Goal: Task Accomplishment & Management: Use online tool/utility

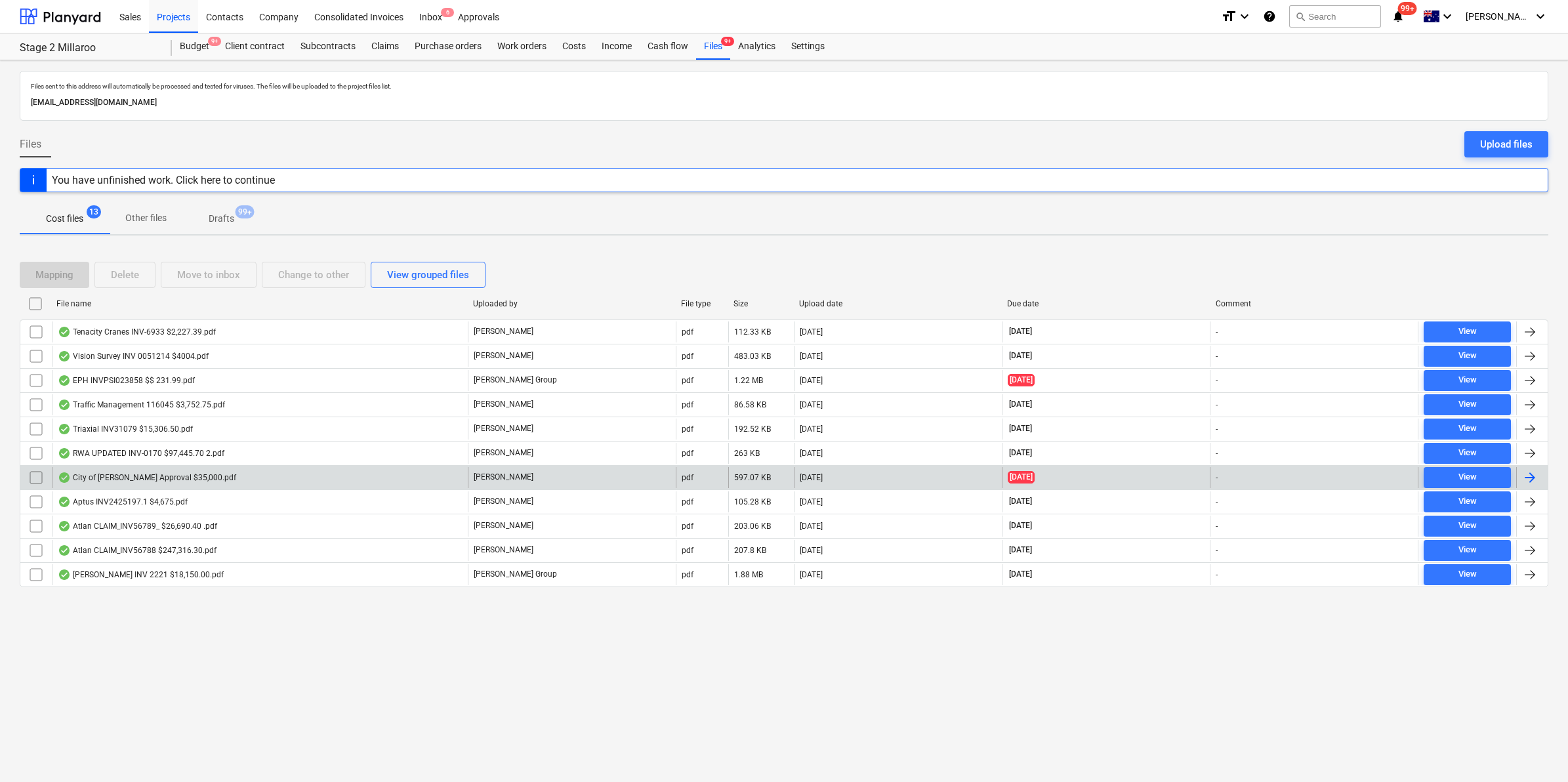
click at [224, 479] on div "City of [PERSON_NAME] Approval $35,000.pdf" at bounding box center [260, 478] width 416 height 21
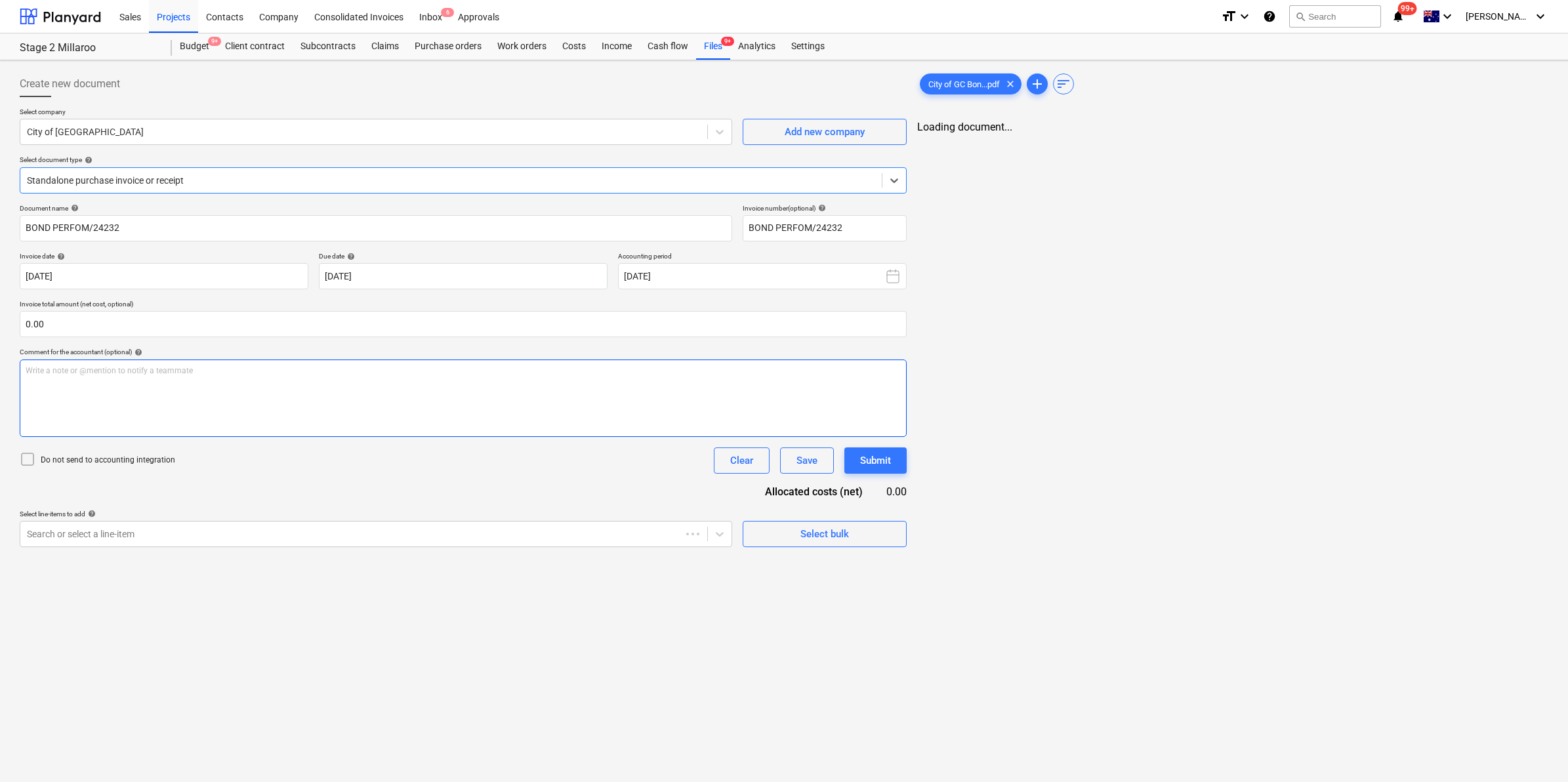
type input "BOND PERFOM/24232"
type input "[DATE]"
click at [683, 537] on div at bounding box center [364, 534] width 674 height 13
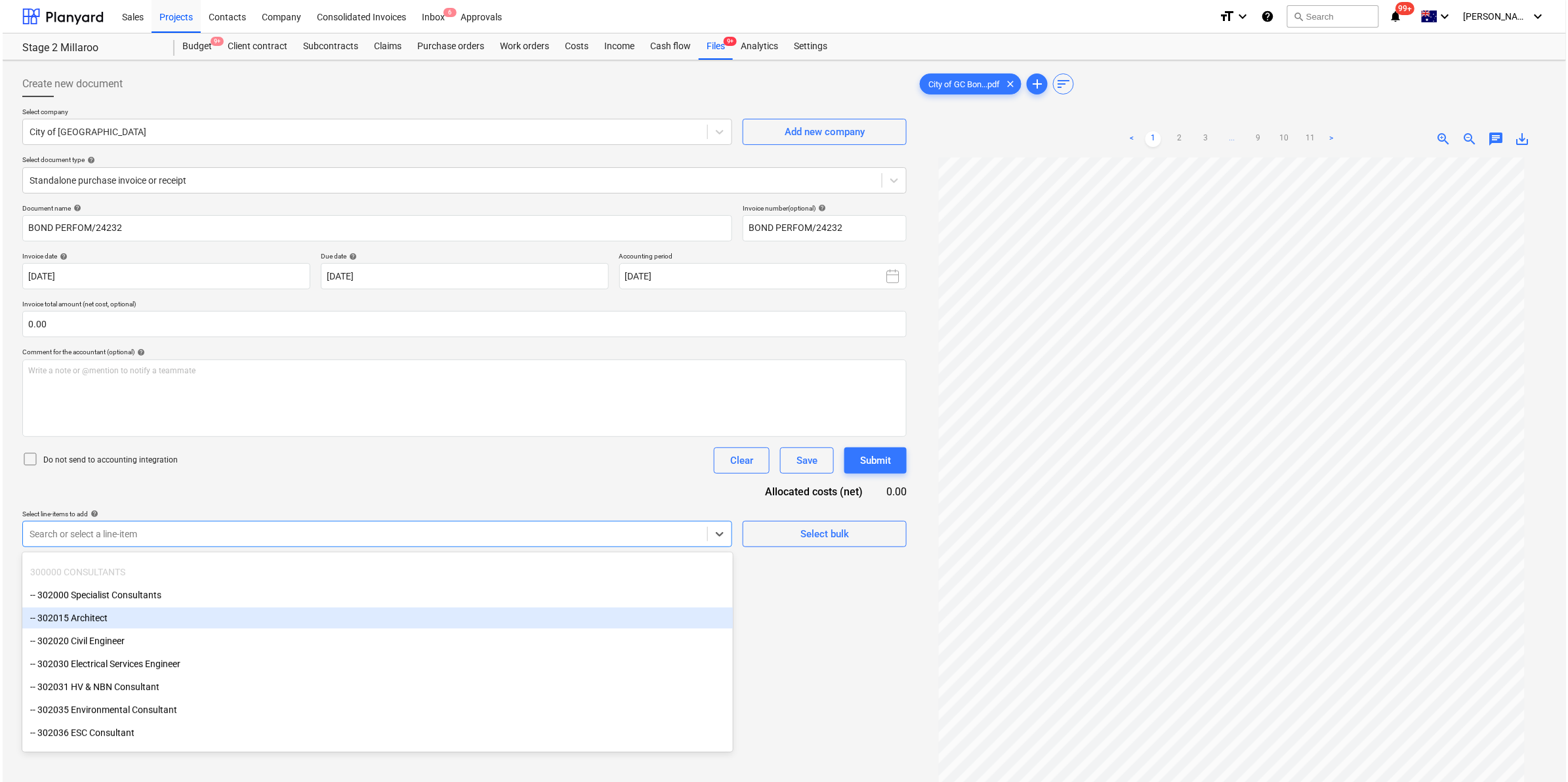
scroll to position [164, 0]
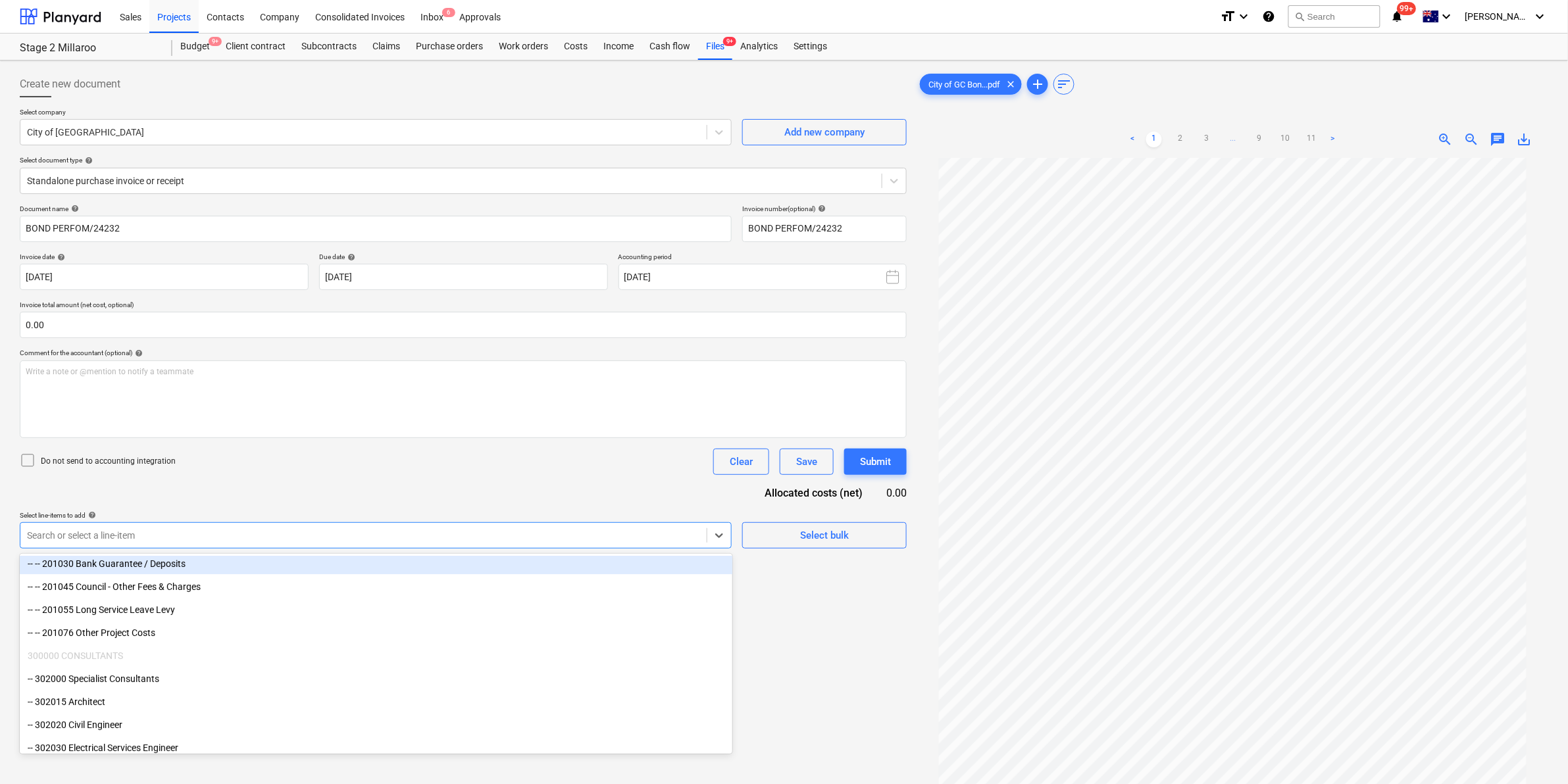
click at [133, 562] on div "-- -- 201030 Bank Guarantee / Deposits" at bounding box center [376, 564] width 712 height 21
click at [503, 487] on div "Document name help BOND PERFOM/24232 Invoice number (optional) help BOND PERFOM…" at bounding box center [463, 420] width 887 height 431
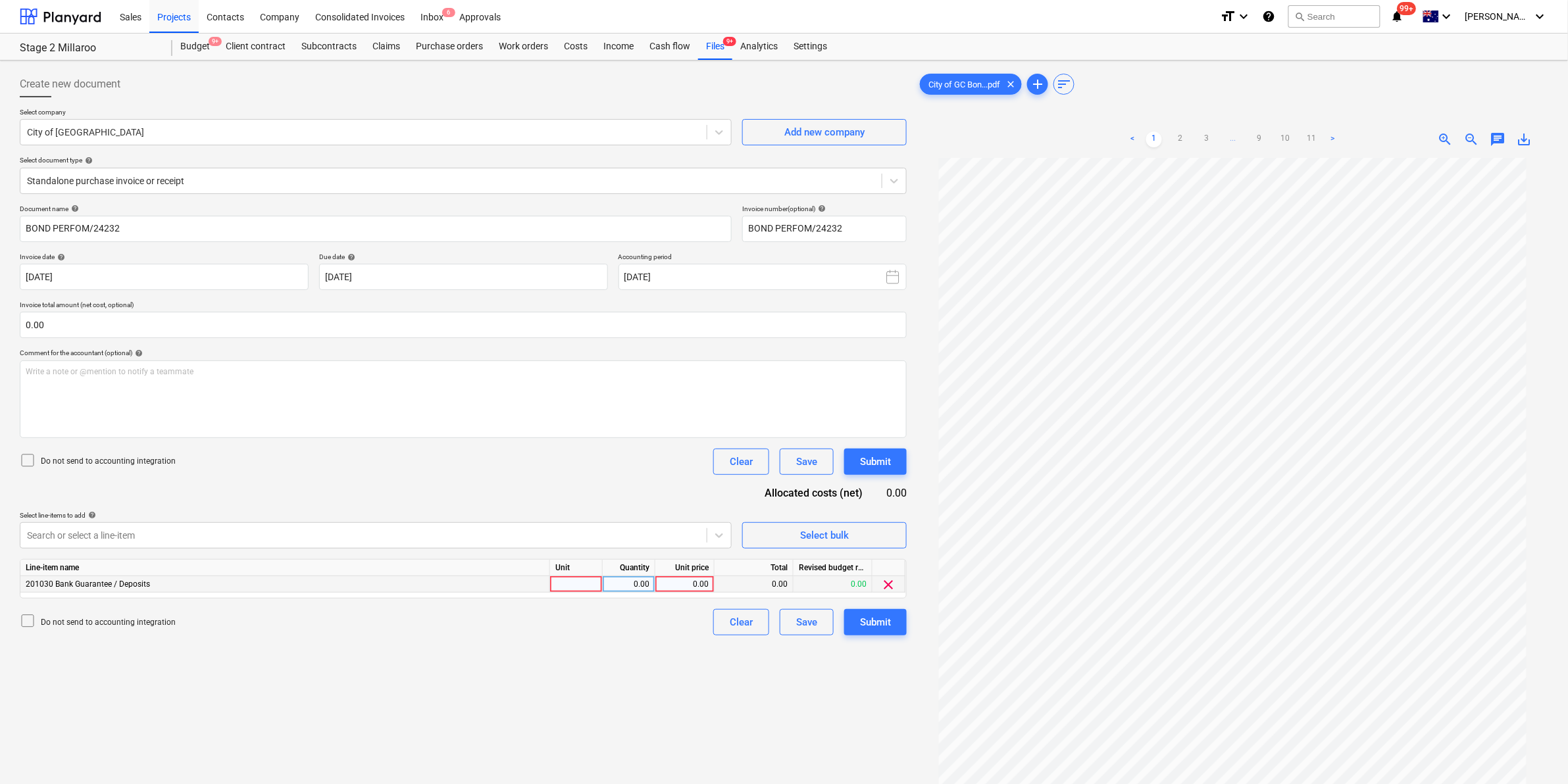
click at [574, 589] on div at bounding box center [576, 584] width 53 height 16
type input "item"
type input "35000"
click at [148, 384] on div "Write a note or @mention to notify a teammate [PERSON_NAME]" at bounding box center [463, 399] width 887 height 78
click at [870, 627] on div "Submit" at bounding box center [875, 622] width 31 height 17
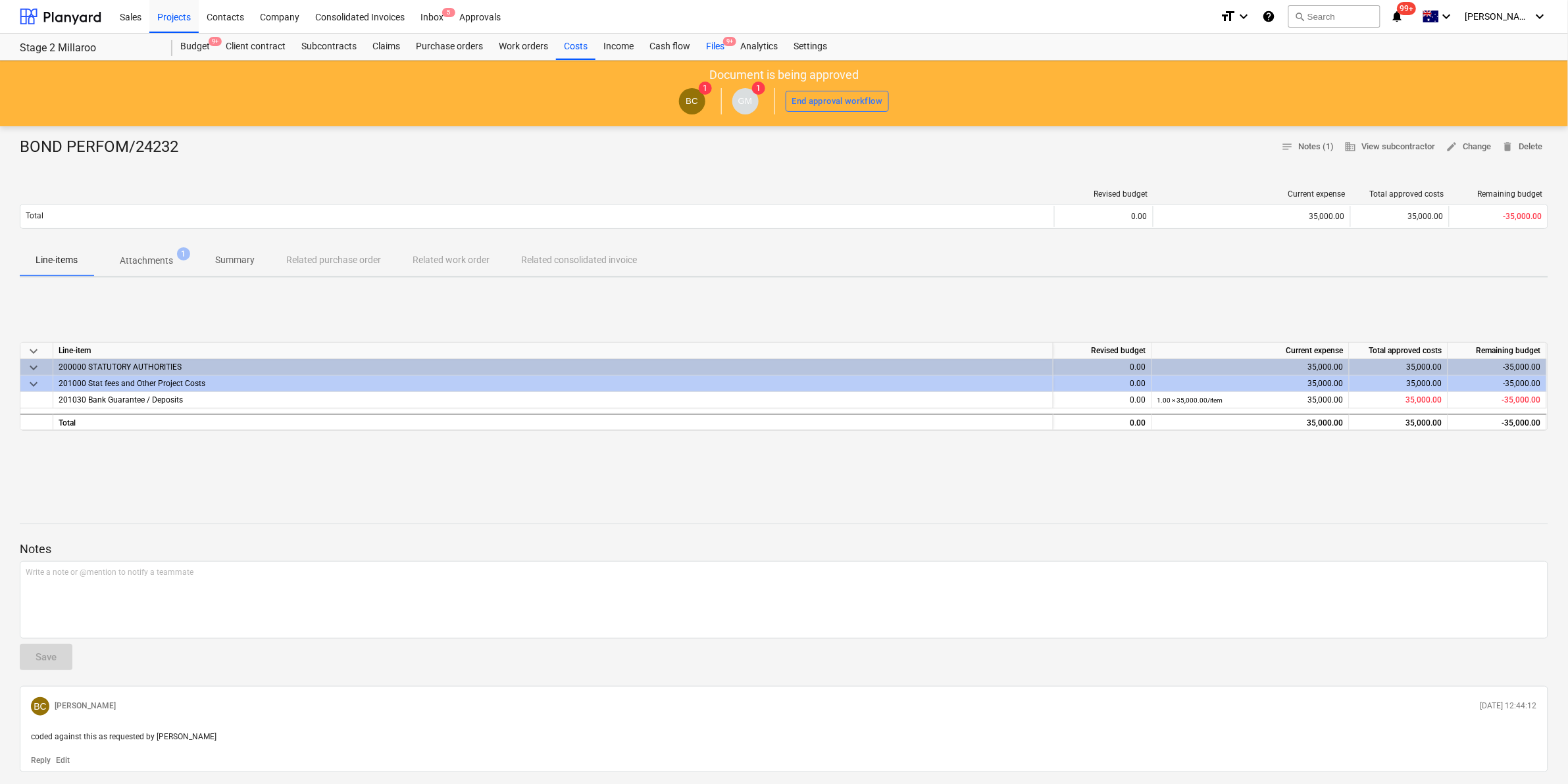
click at [715, 43] on div "Files 9+" at bounding box center [715, 47] width 34 height 26
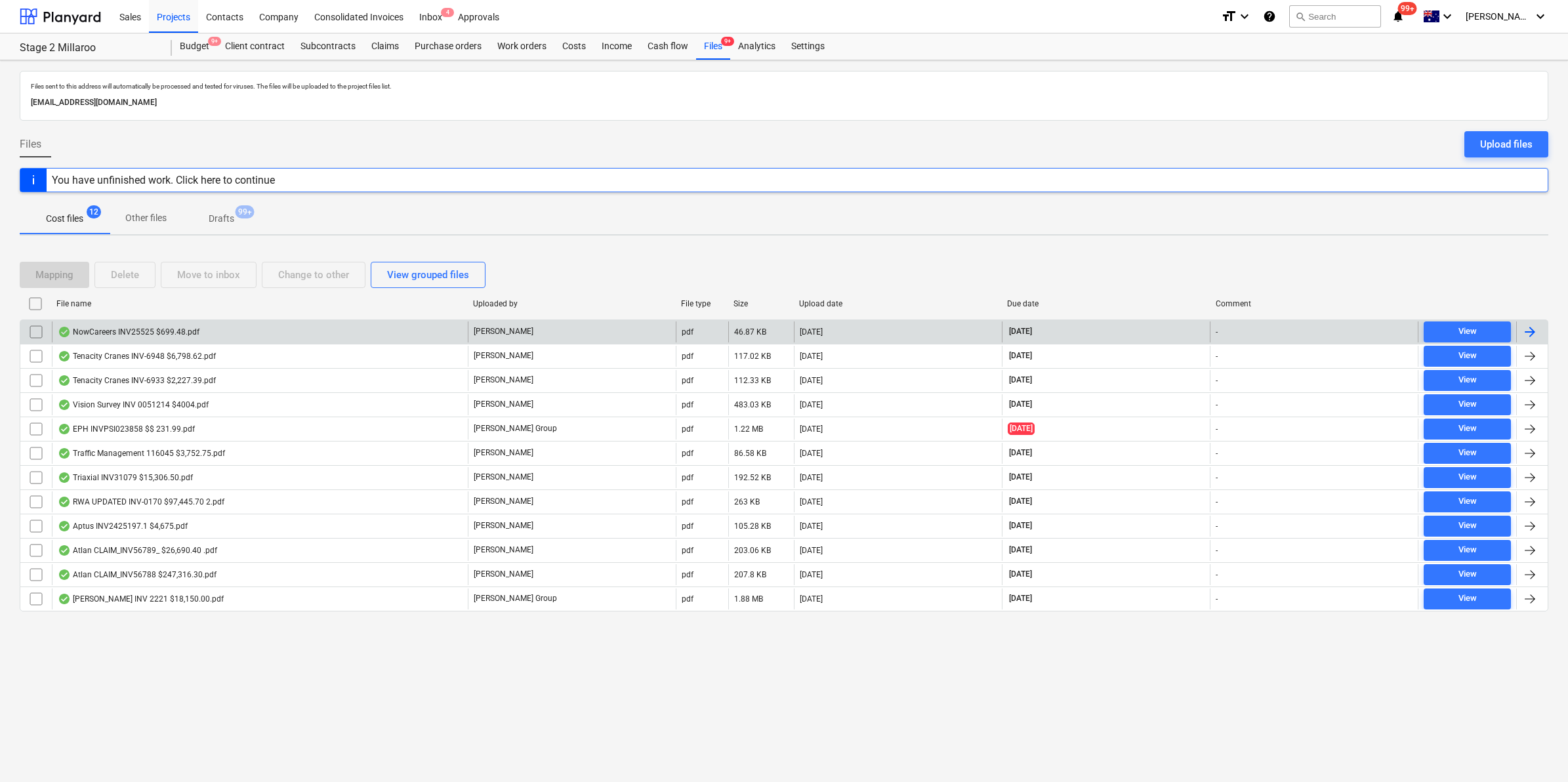
click at [36, 331] on input "checkbox" at bounding box center [36, 332] width 21 height 21
click at [217, 264] on button "Move to inbox" at bounding box center [208, 275] width 96 height 26
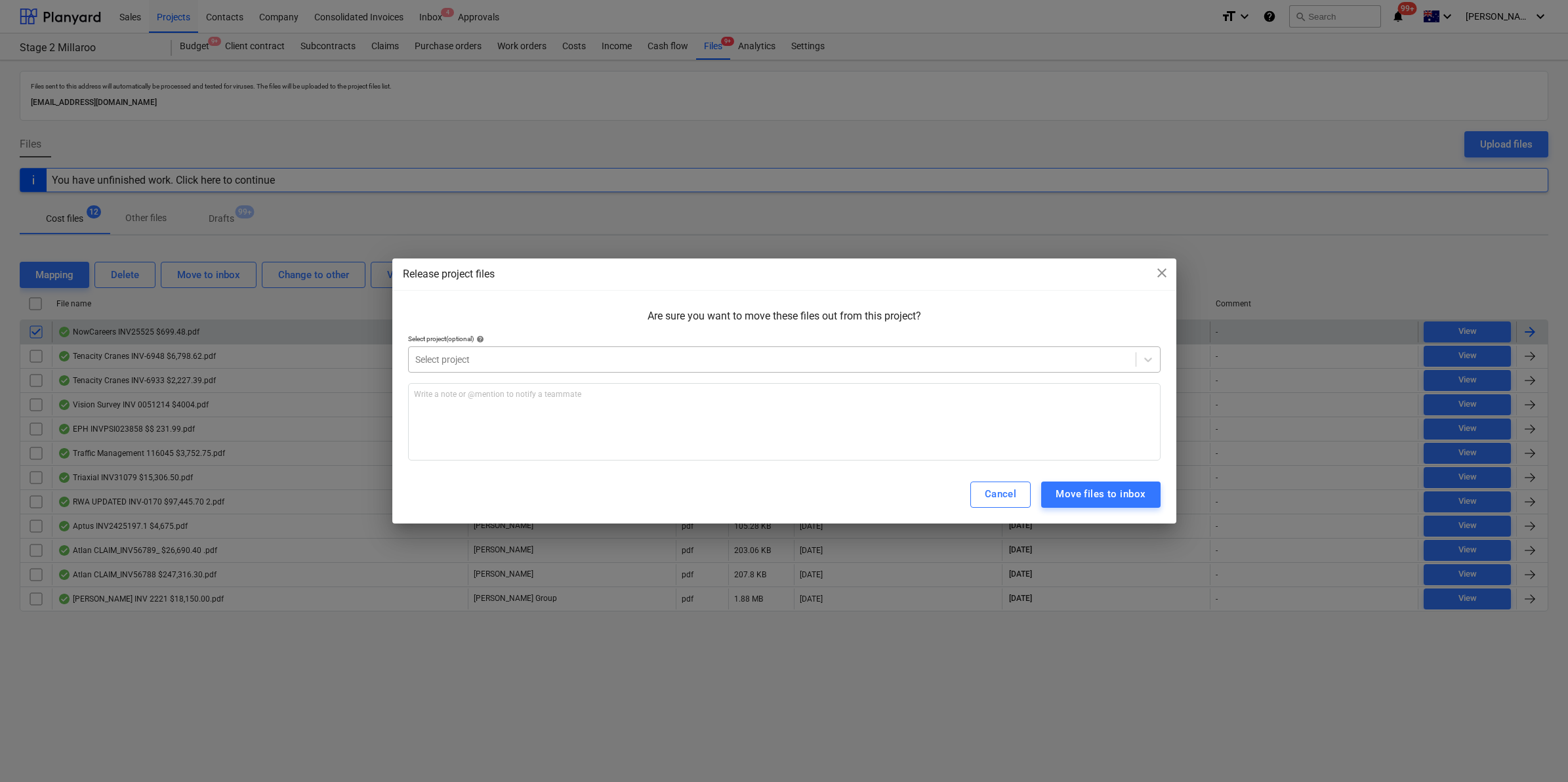
click at [503, 357] on div at bounding box center [772, 360] width 714 height 13
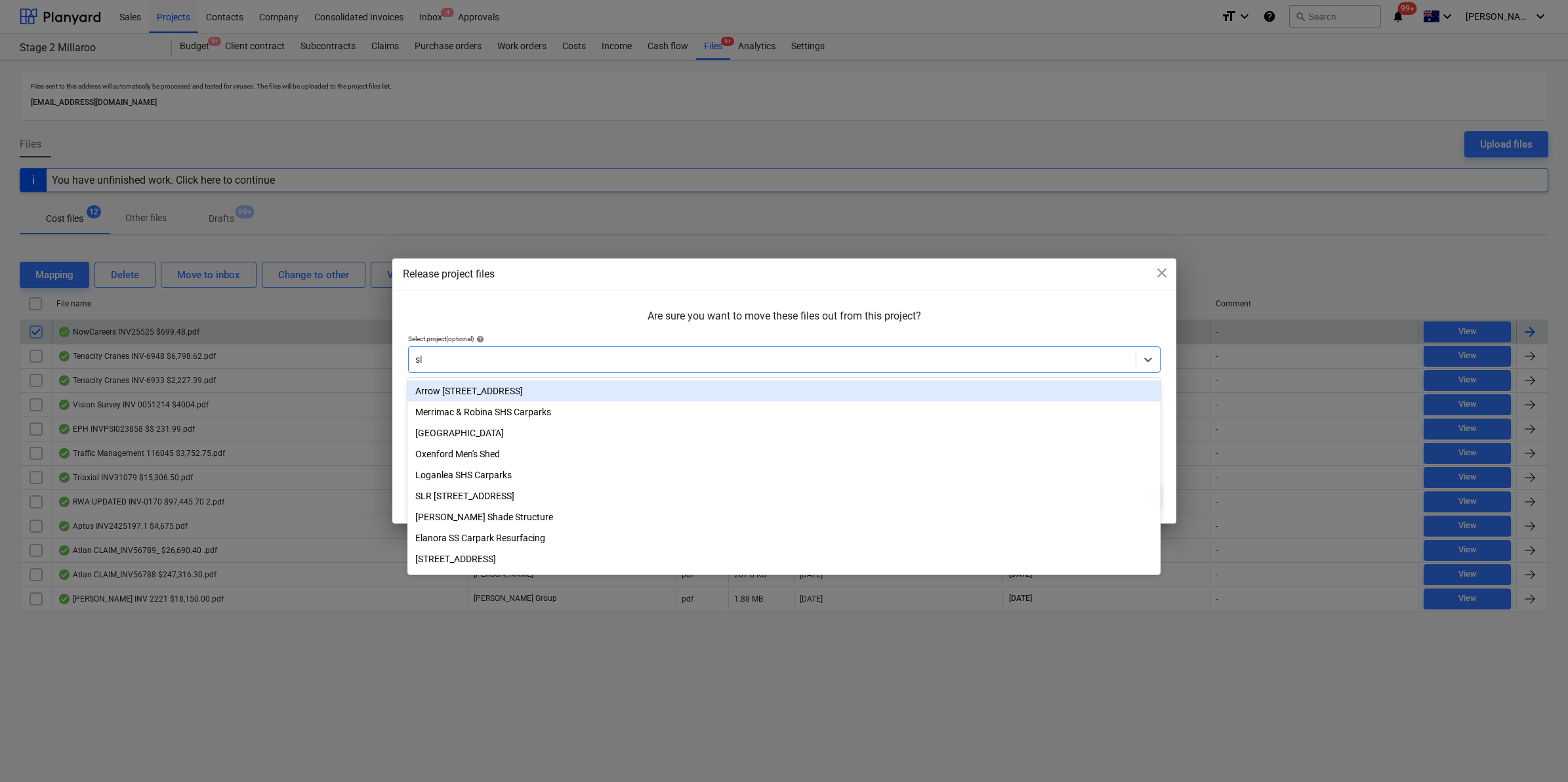
type input "slr"
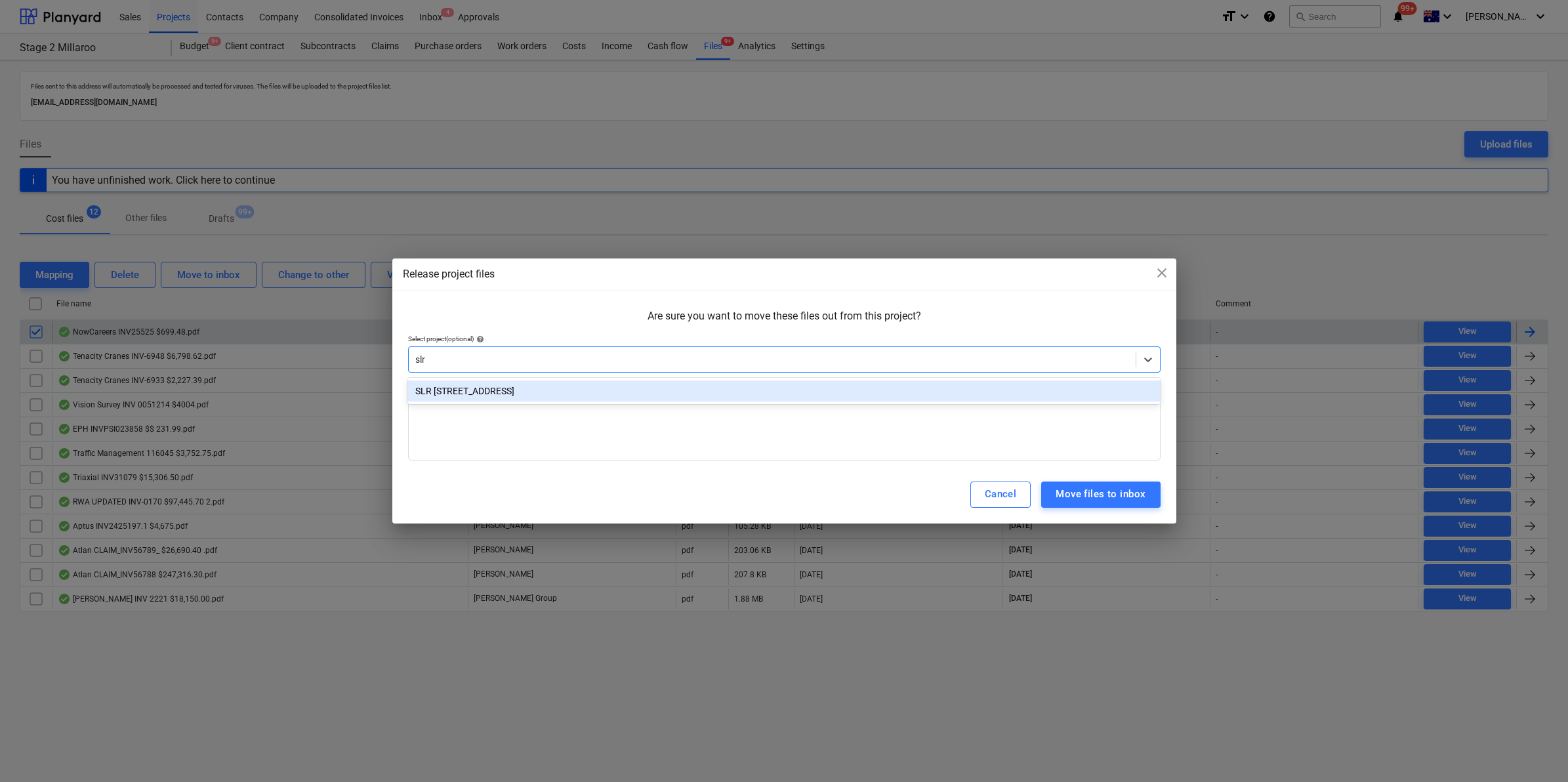
click at [467, 398] on div "SLR [STREET_ADDRESS]" at bounding box center [784, 391] width 753 height 21
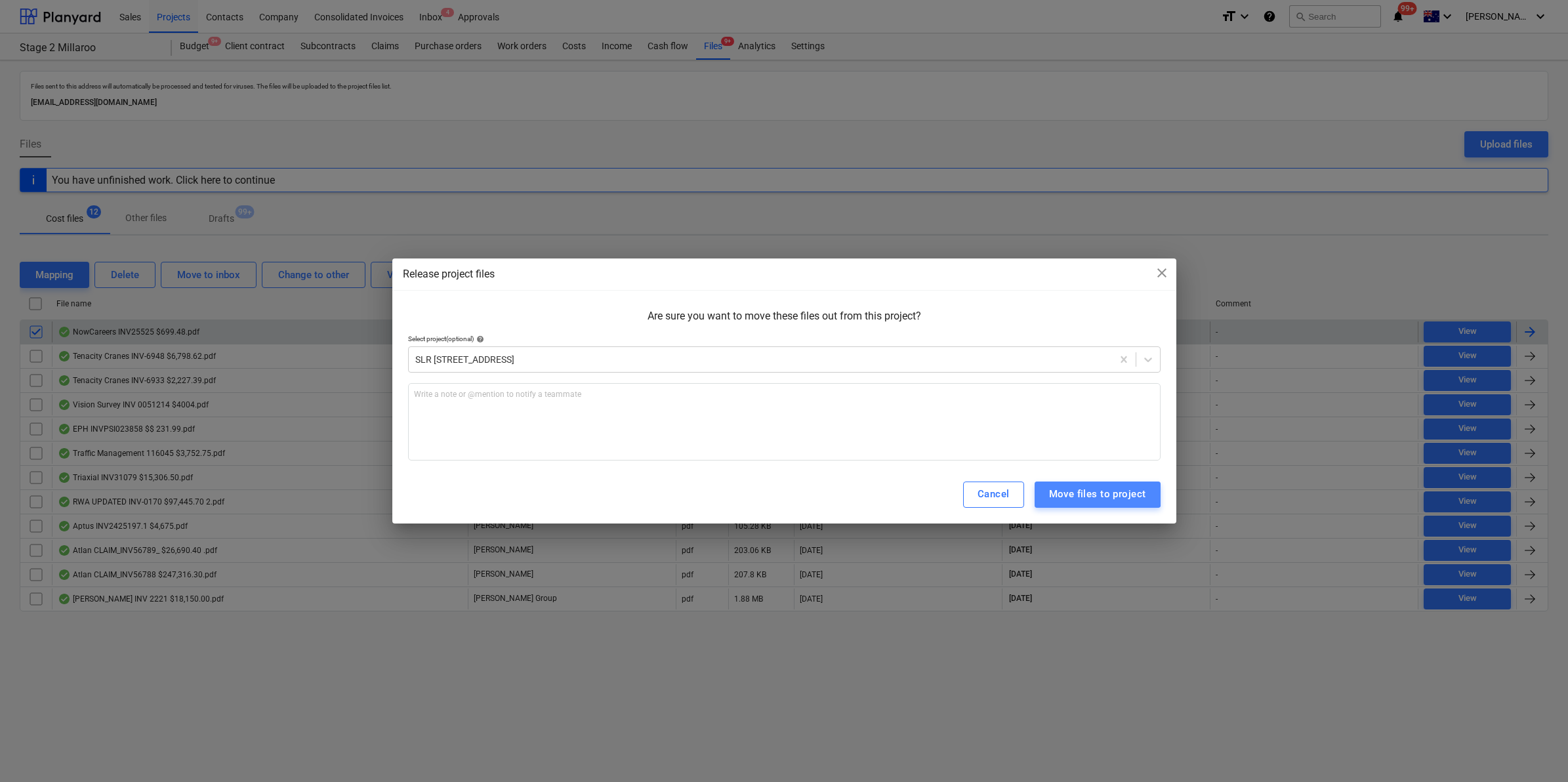
click at [1098, 492] on div "Move files to project" at bounding box center [1098, 494] width 97 height 17
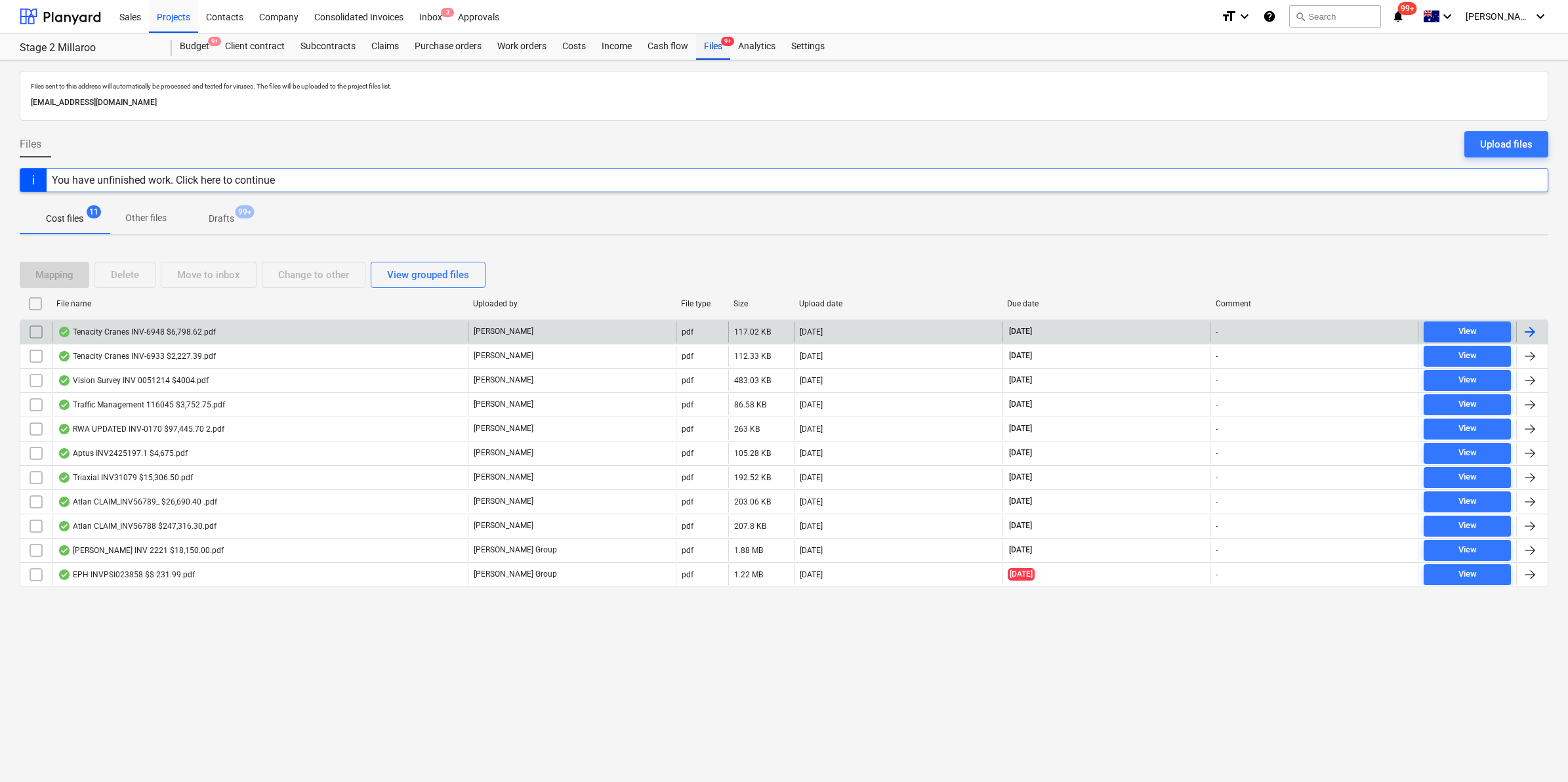
click at [706, 41] on div "Files 9+" at bounding box center [713, 47] width 34 height 26
